Goal: Task Accomplishment & Management: Manage account settings

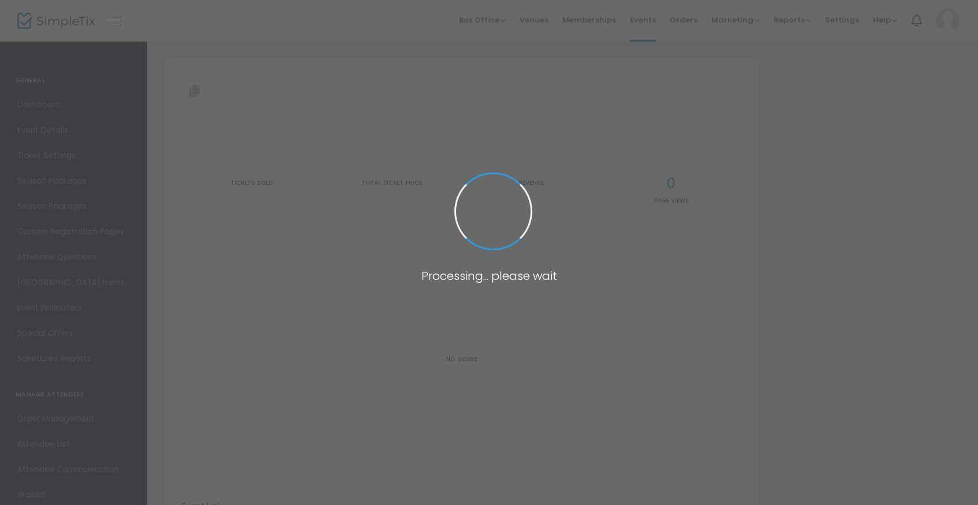
type input "https://www.simpletix.com/e/screen-break-the-pilot-episode-photo-ops-tickets-24…"
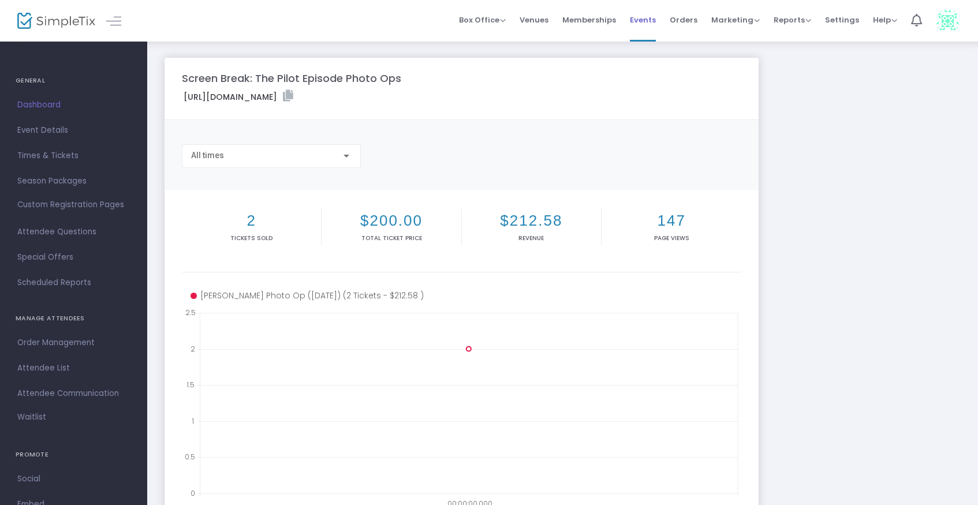
click at [648, 23] on span "Events" at bounding box center [643, 19] width 26 height 29
click at [643, 17] on span "Events" at bounding box center [643, 19] width 26 height 29
